Goal: Entertainment & Leisure: Consume media (video, audio)

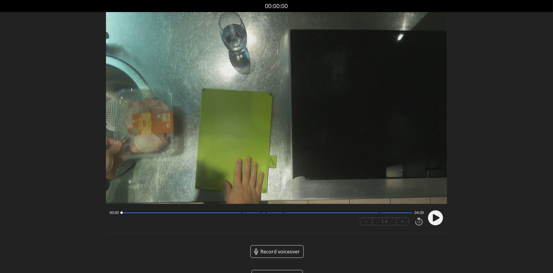
click at [237, 214] on div "00:00 04:30" at bounding box center [267, 212] width 314 height 5
click at [434, 218] on icon at bounding box center [436, 217] width 7 height 7
click at [203, 215] on div "00:01 04:28" at bounding box center [267, 212] width 314 height 5
click at [218, 213] on div at bounding box center [266, 212] width 291 height 3
click at [238, 212] on div at bounding box center [266, 212] width 291 height 3
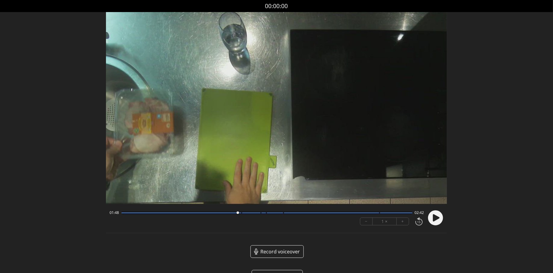
click at [240, 212] on div at bounding box center [237, 213] width 8 height 8
click at [297, 176] on video at bounding box center [276, 108] width 341 height 192
click at [329, 181] on video at bounding box center [276, 108] width 341 height 192
